Goal: Use online tool/utility

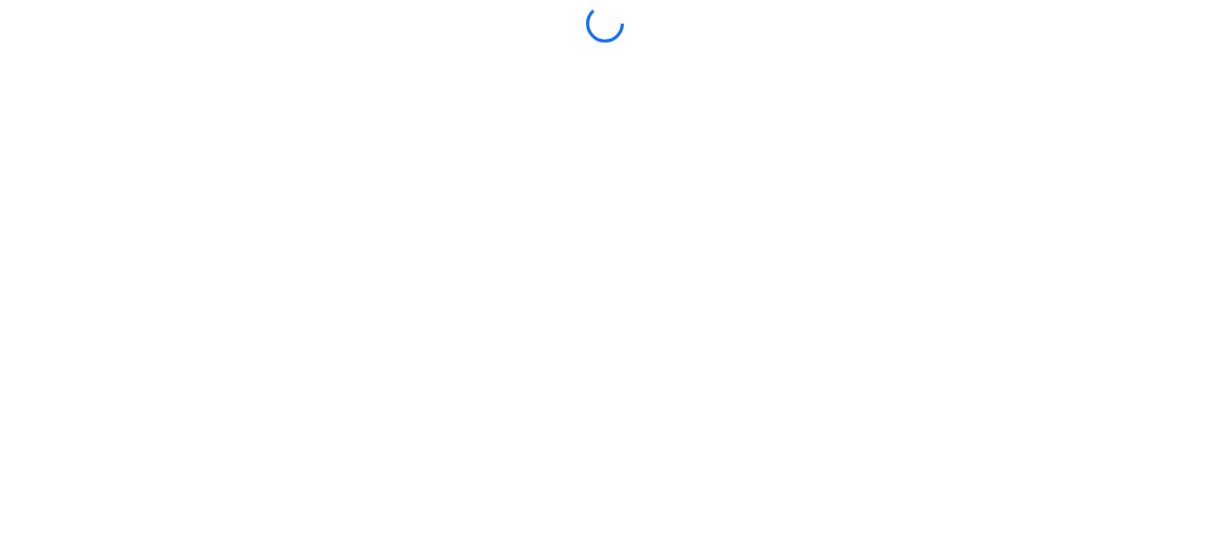
click at [577, 443] on div at bounding box center [605, 277] width 1201 height 544
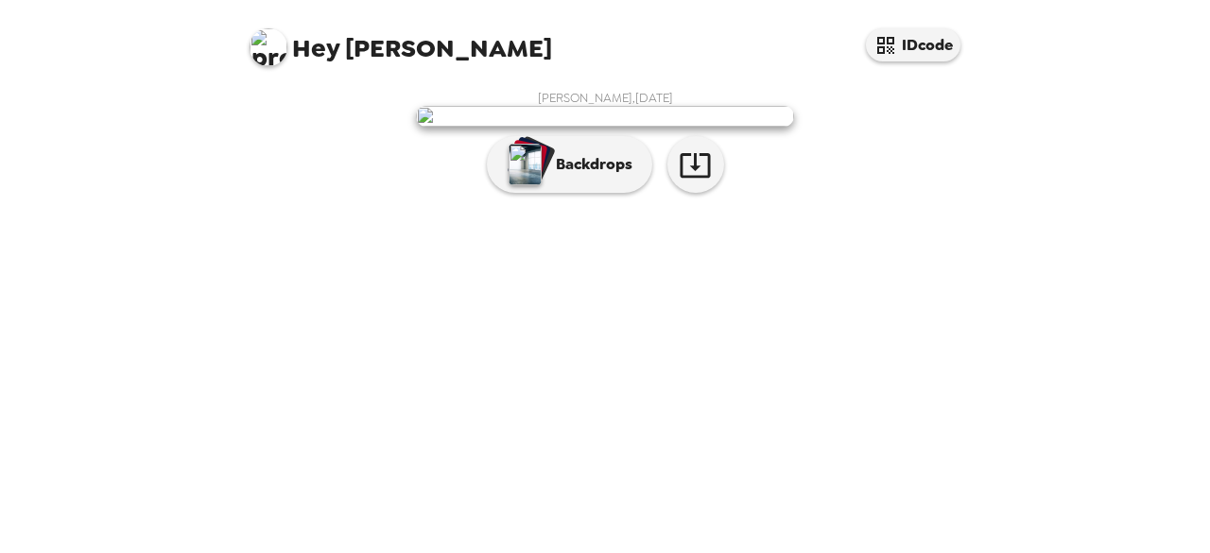
scroll to position [129, 0]
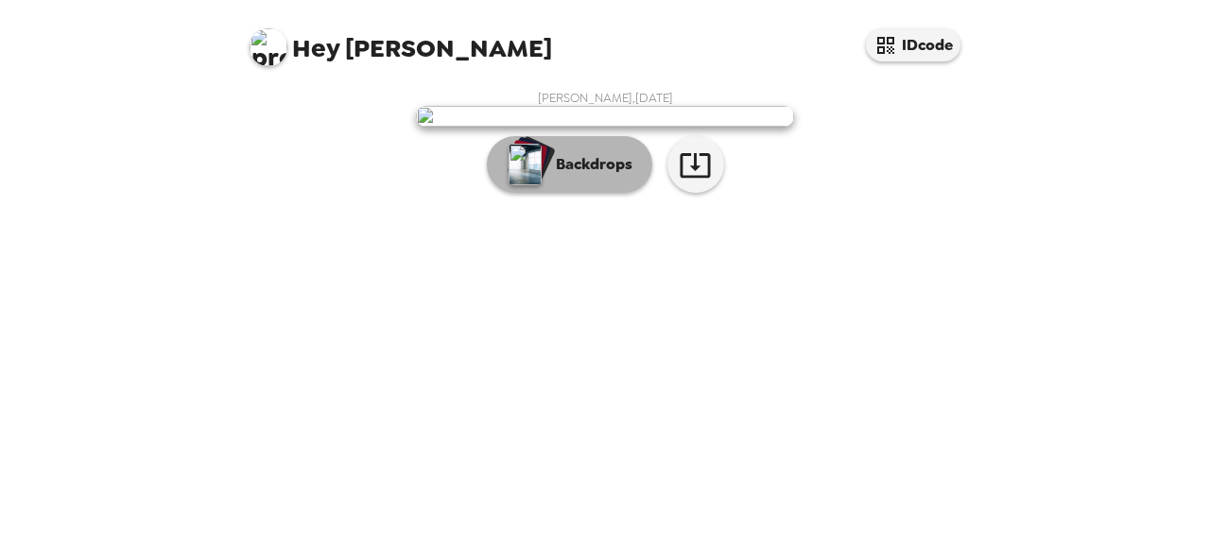
click at [555, 176] on p "Backdrops" at bounding box center [589, 164] width 86 height 23
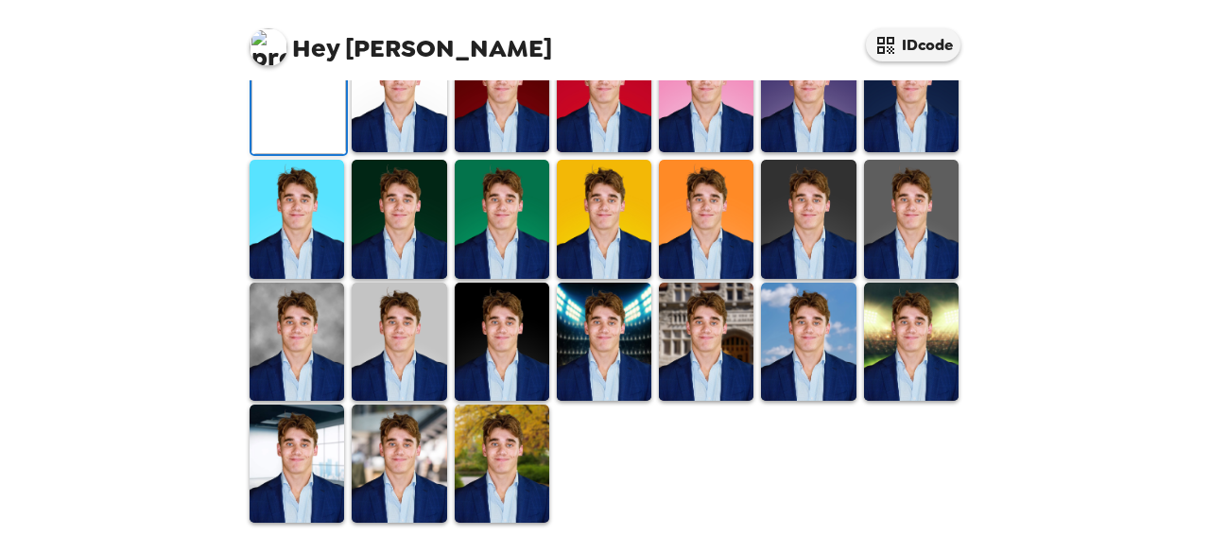
scroll to position [306, 0]
click at [911, 152] on img at bounding box center [911, 93] width 95 height 118
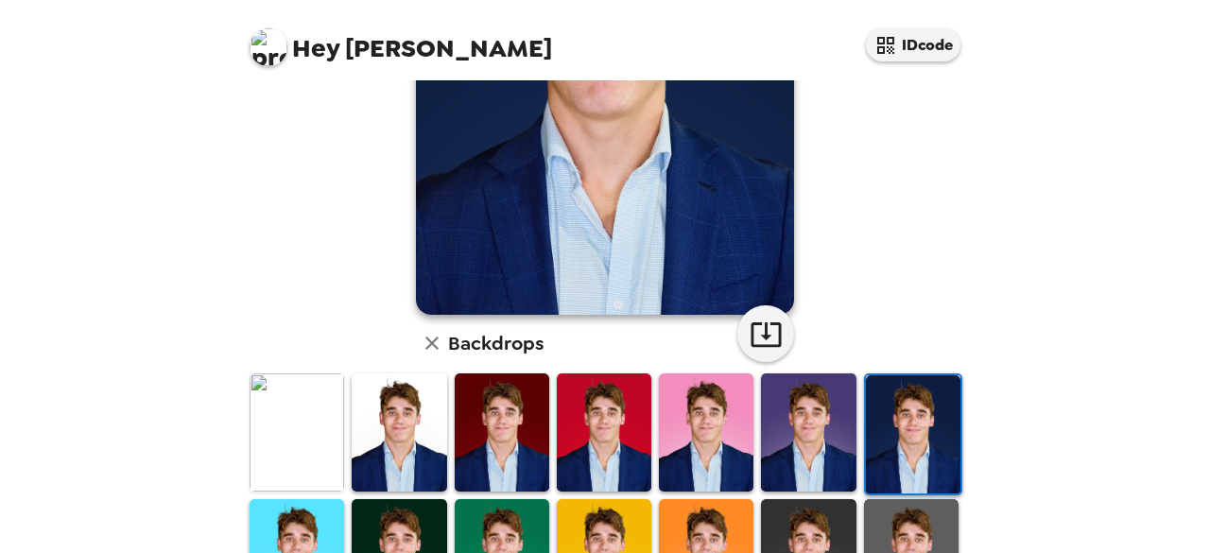
scroll to position [355, 0]
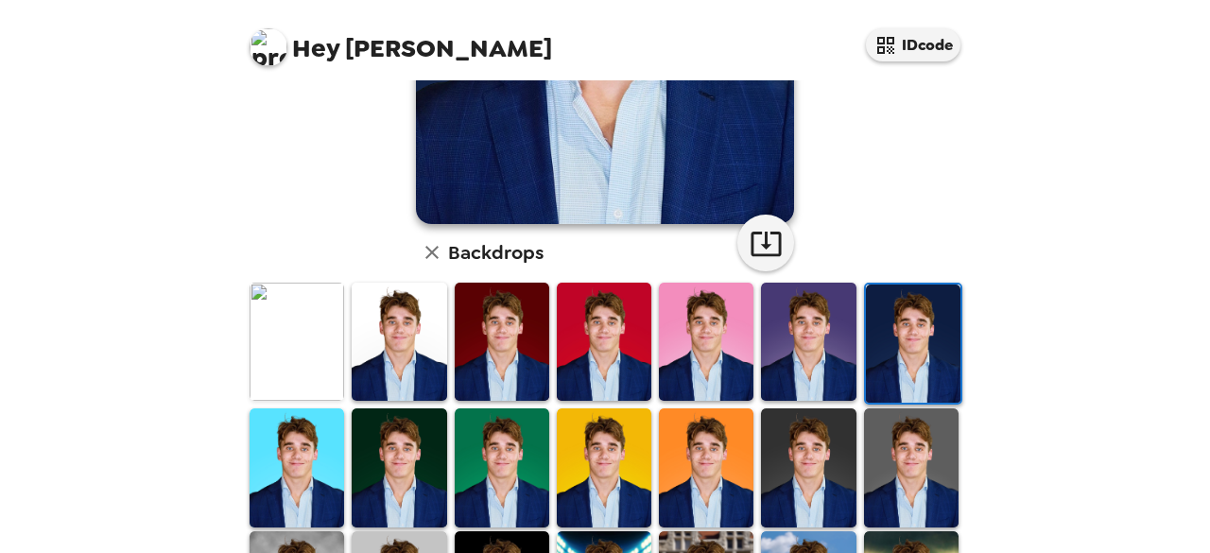
click at [386, 460] on img at bounding box center [399, 467] width 95 height 118
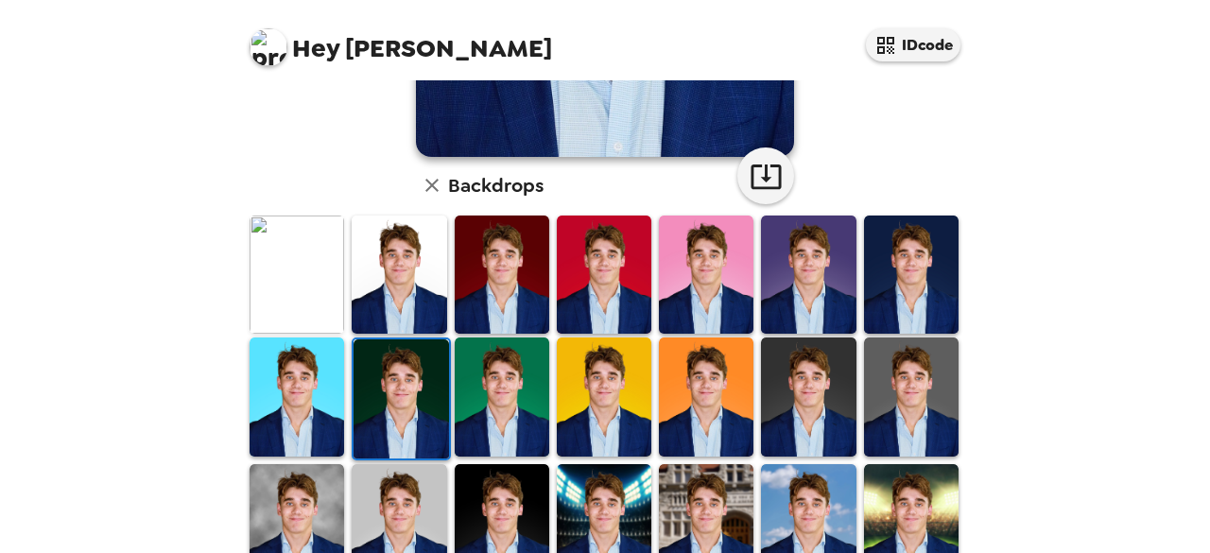
scroll to position [423, 0]
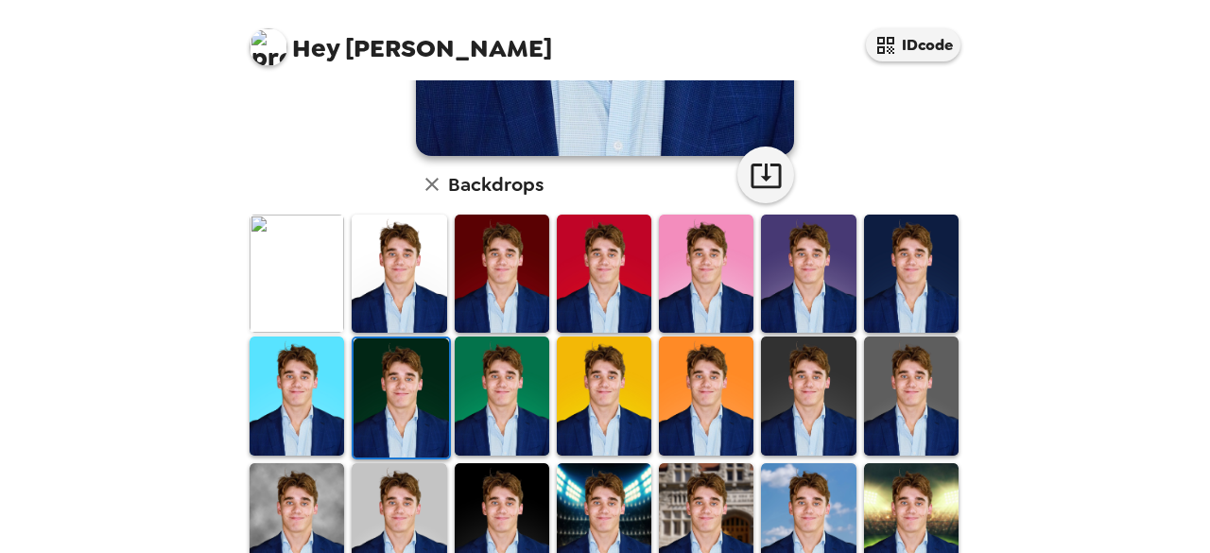
click at [814, 428] on img at bounding box center [808, 396] width 95 height 118
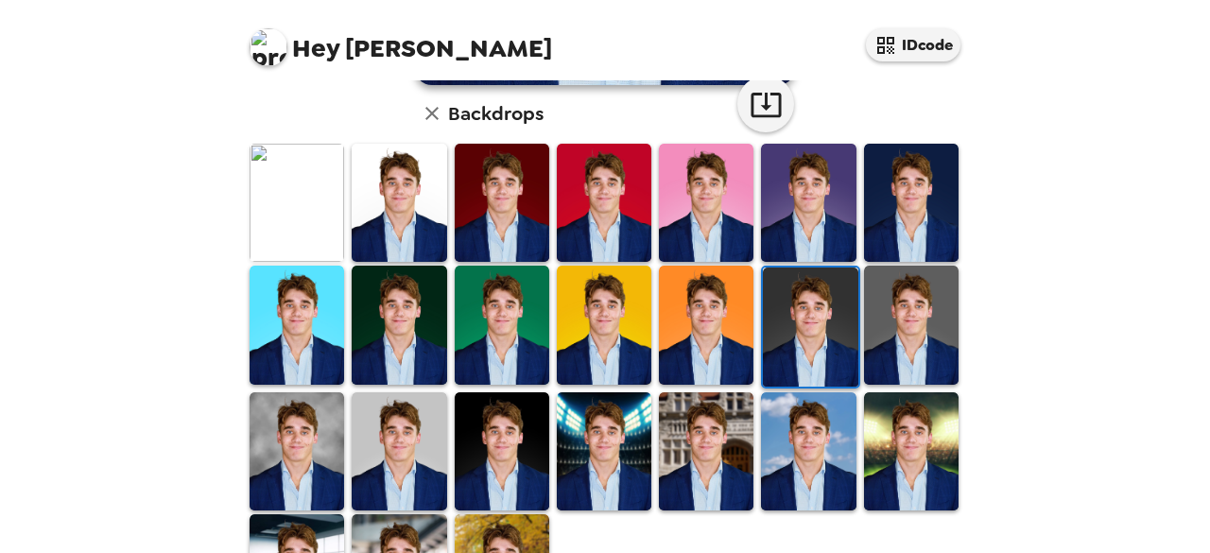
scroll to position [540, 0]
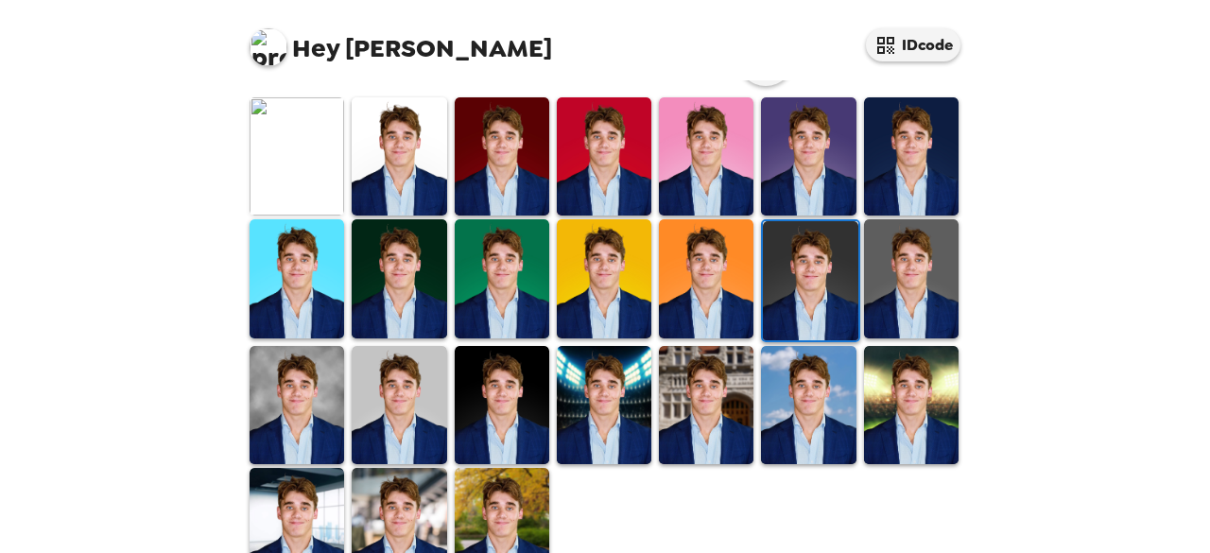
click at [305, 166] on img at bounding box center [297, 156] width 95 height 118
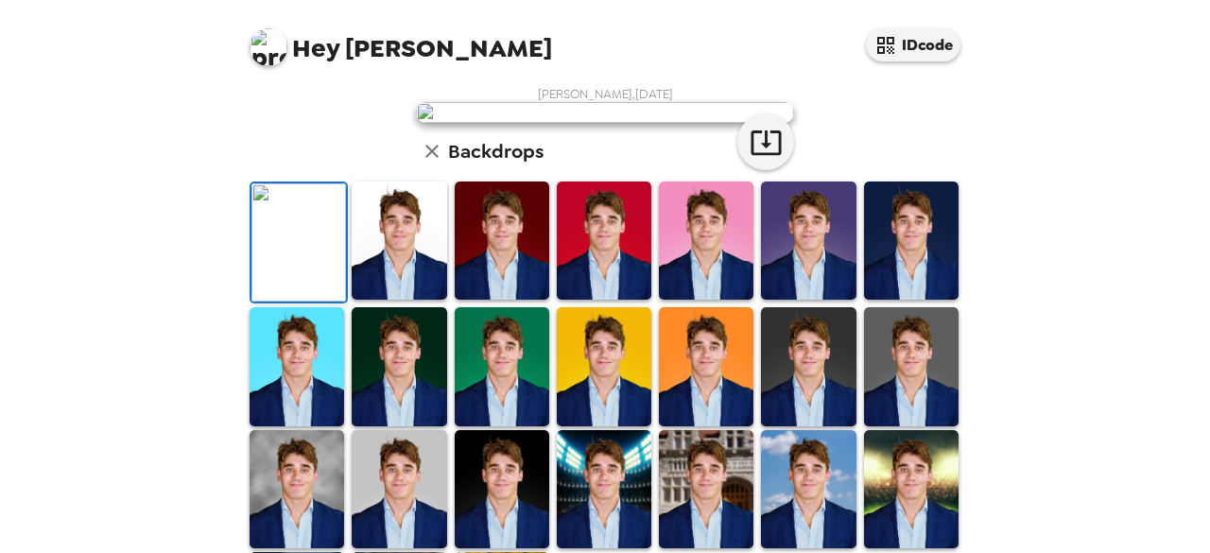
scroll to position [5, 0]
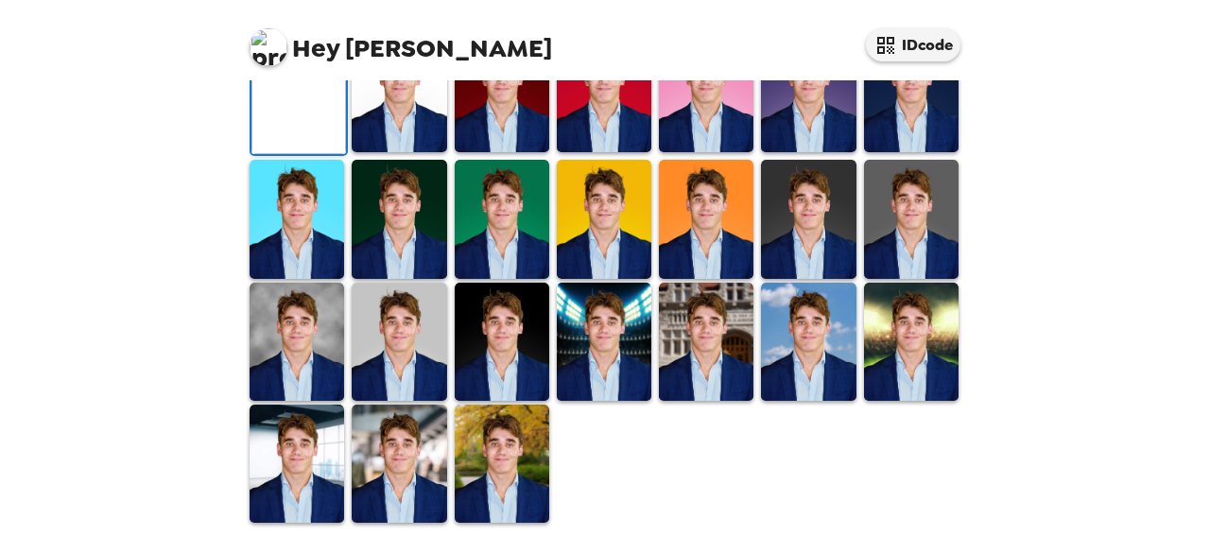
click at [399, 152] on img at bounding box center [399, 93] width 95 height 118
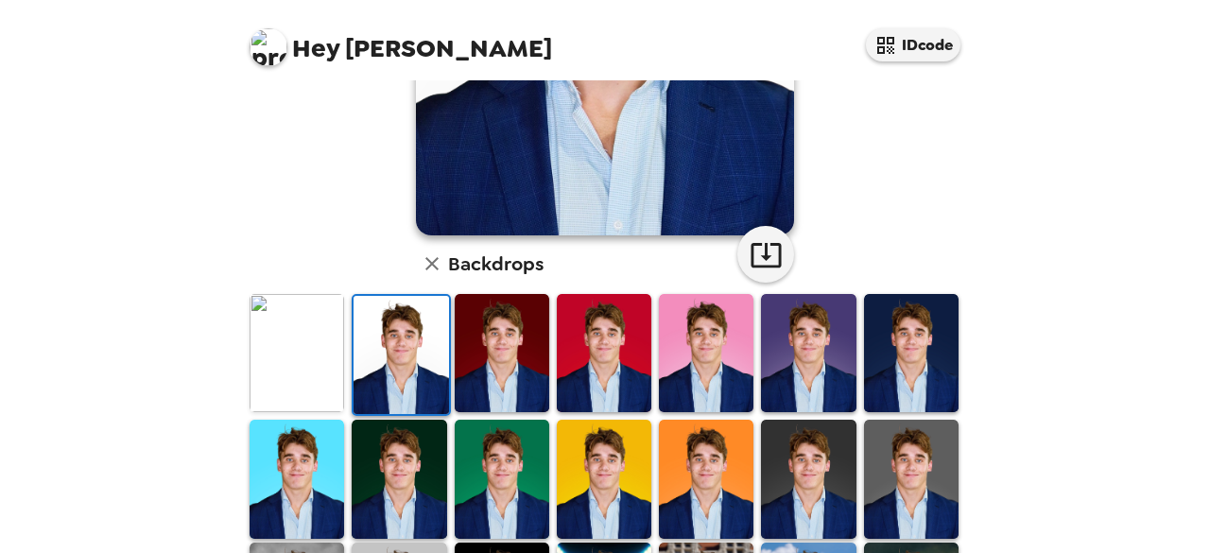
scroll to position [344, 0]
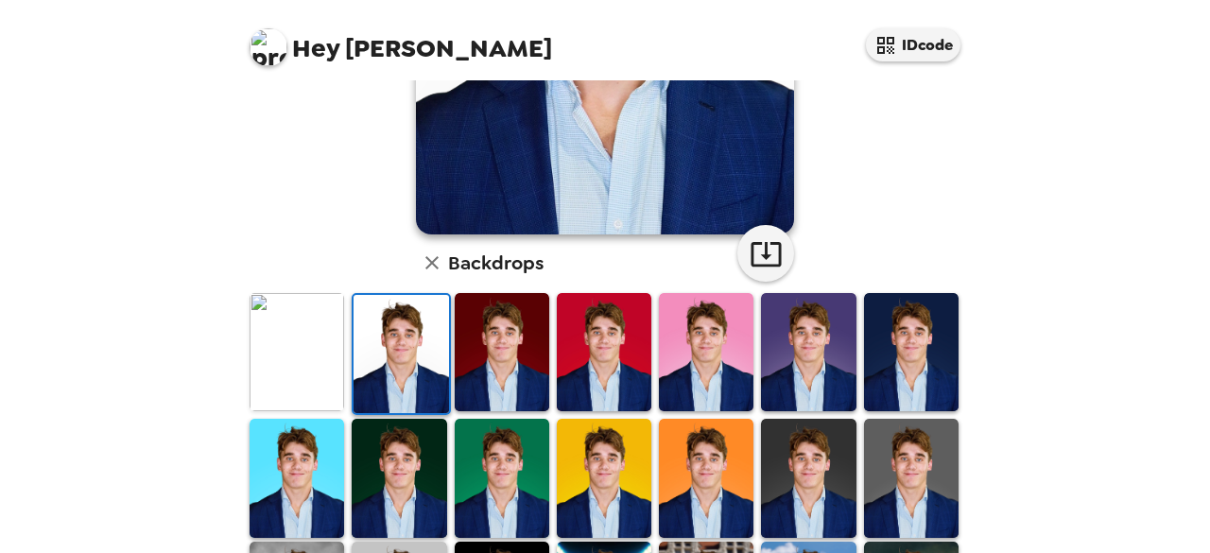
click at [295, 343] on img at bounding box center [297, 352] width 95 height 118
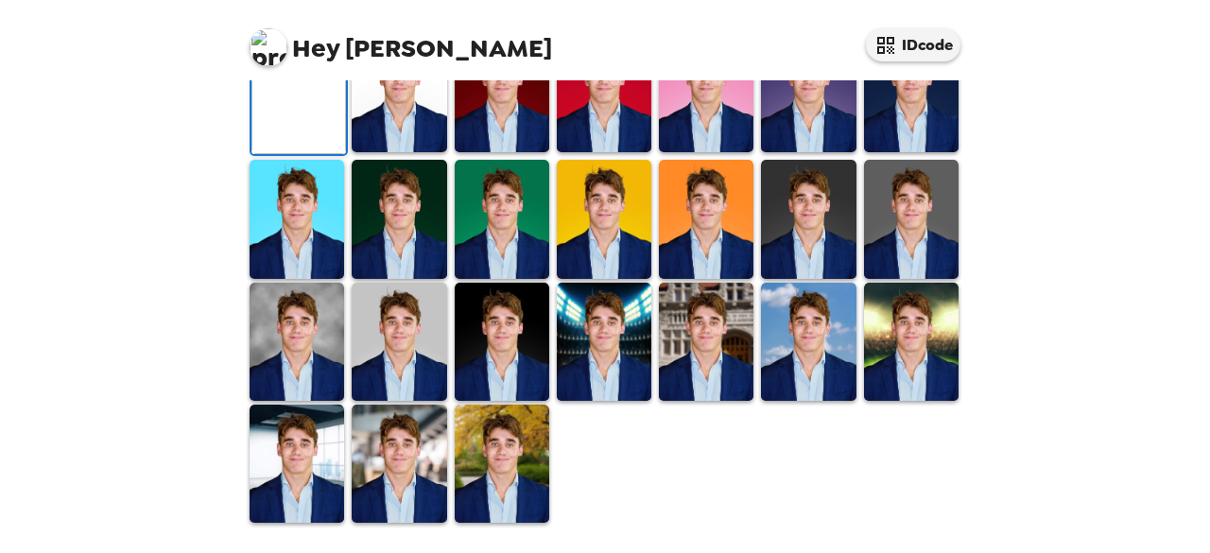
click at [914, 152] on img at bounding box center [911, 93] width 95 height 118
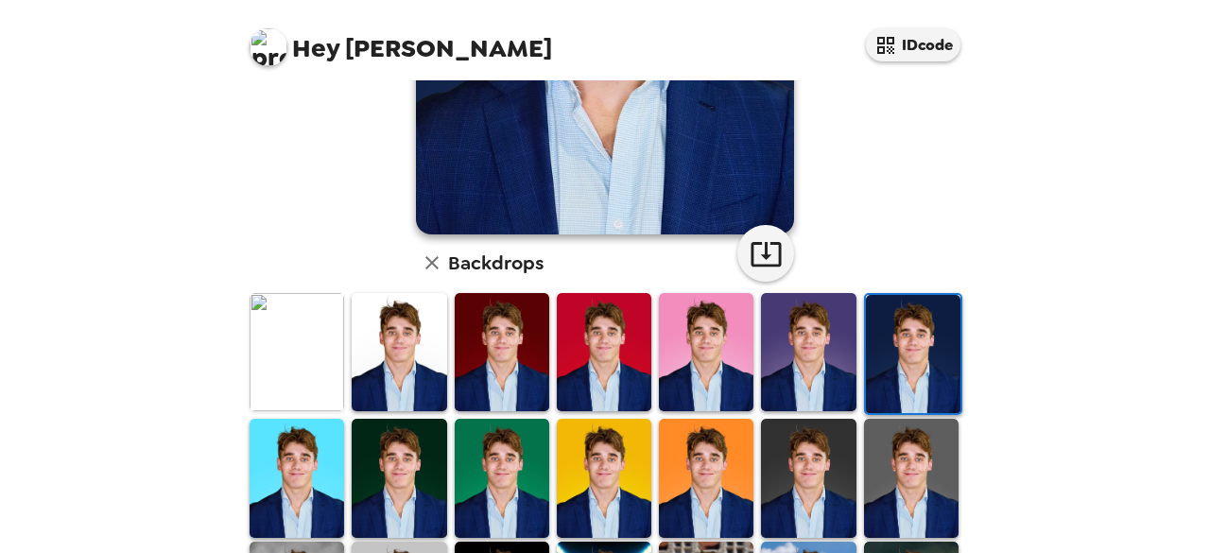
click at [766, 253] on icon "button" at bounding box center [766, 253] width 33 height 33
